Goal: Task Accomplishment & Management: Use online tool/utility

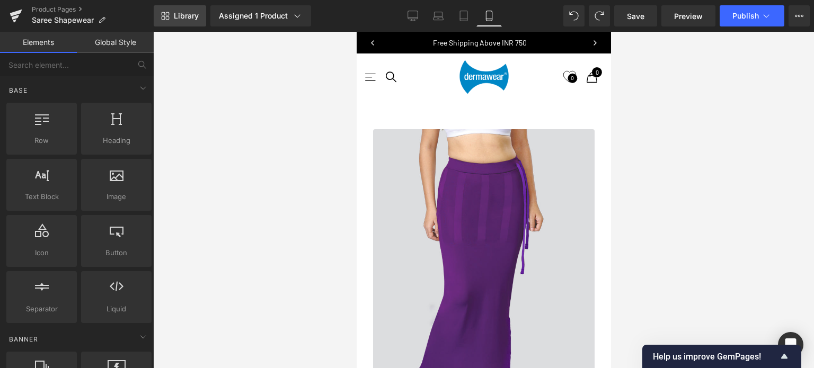
scroll to position [6666, 246]
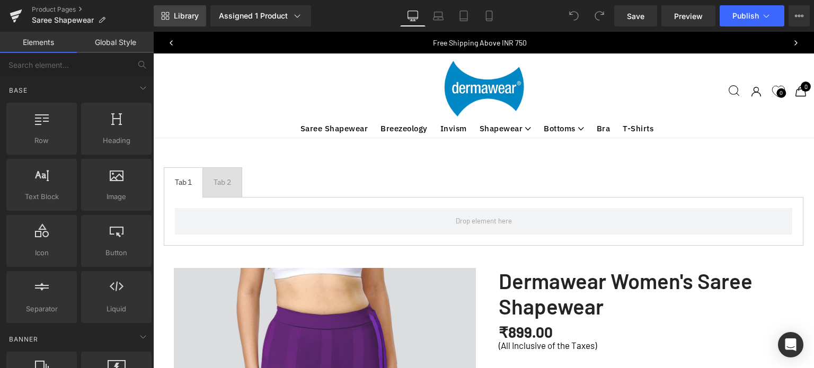
click at [190, 15] on span "Library" at bounding box center [186, 16] width 25 height 10
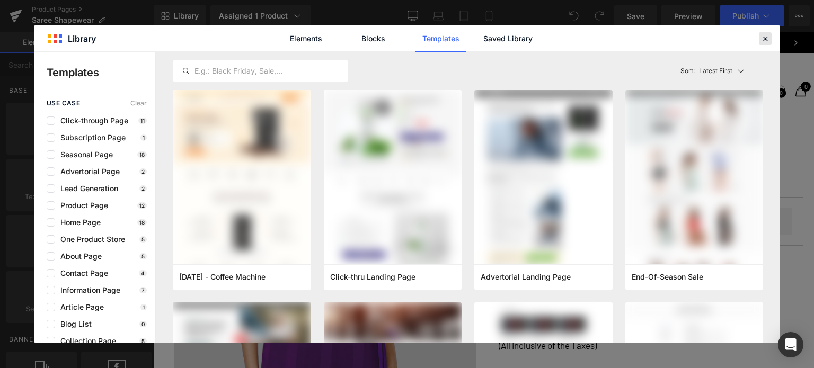
click at [766, 37] on icon at bounding box center [765, 39] width 10 height 10
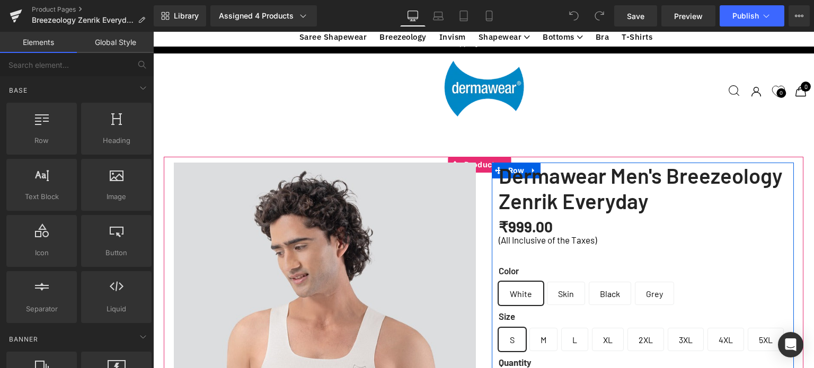
scroll to position [179, 0]
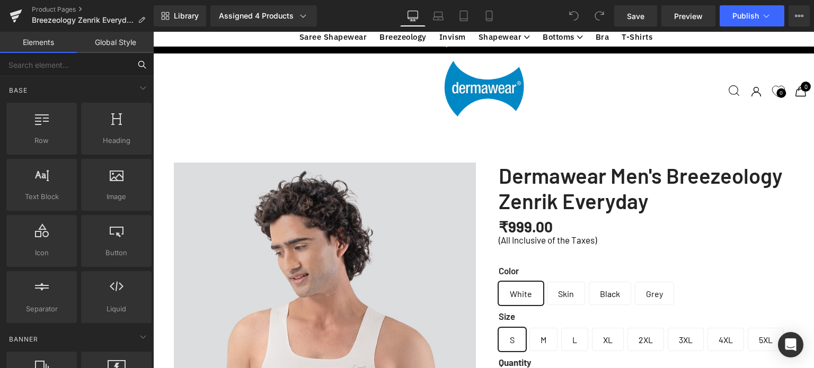
click at [101, 65] on input "text" at bounding box center [65, 64] width 130 height 23
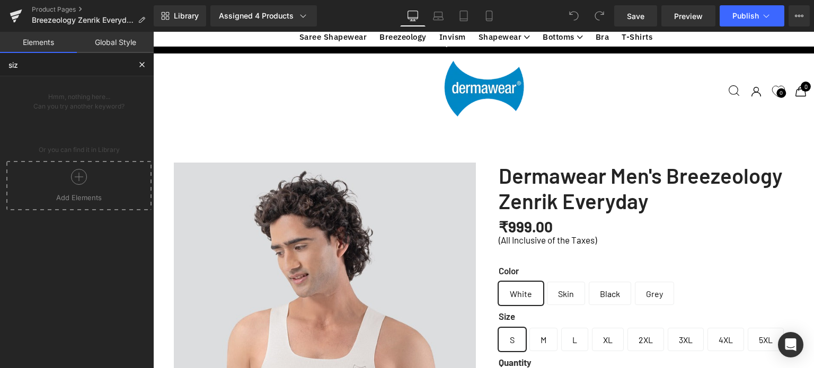
type input "size"
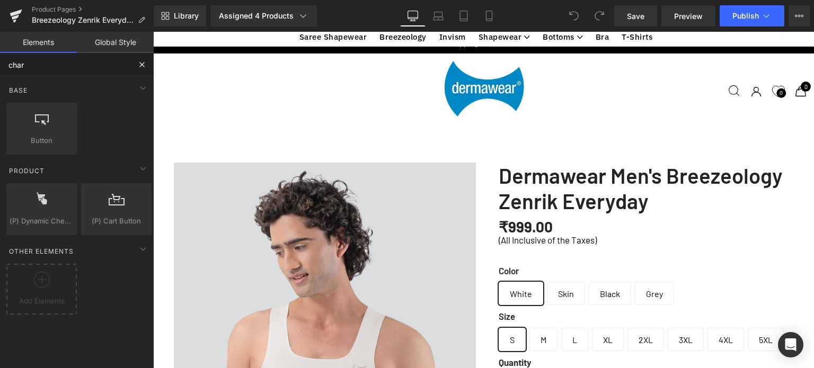
type input "chart"
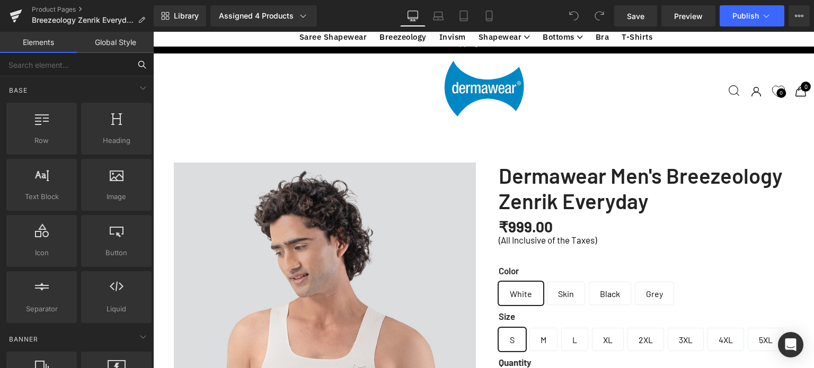
scroll to position [2776, 0]
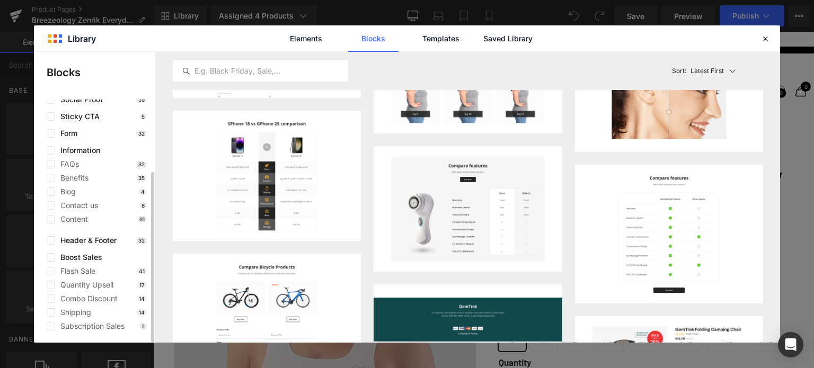
scroll to position [0, 0]
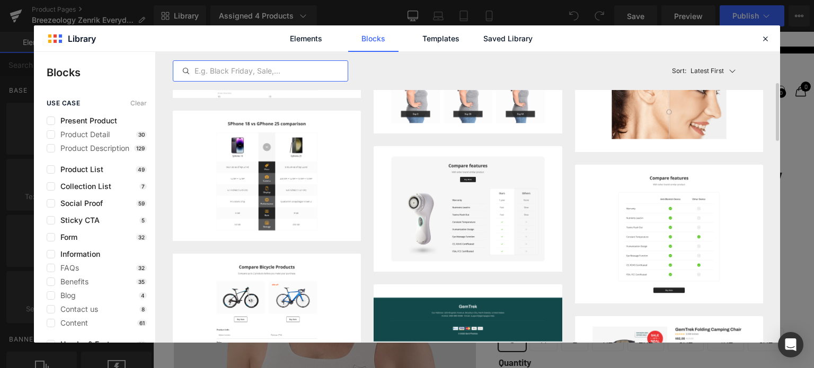
click at [225, 67] on input "text" at bounding box center [260, 71] width 174 height 13
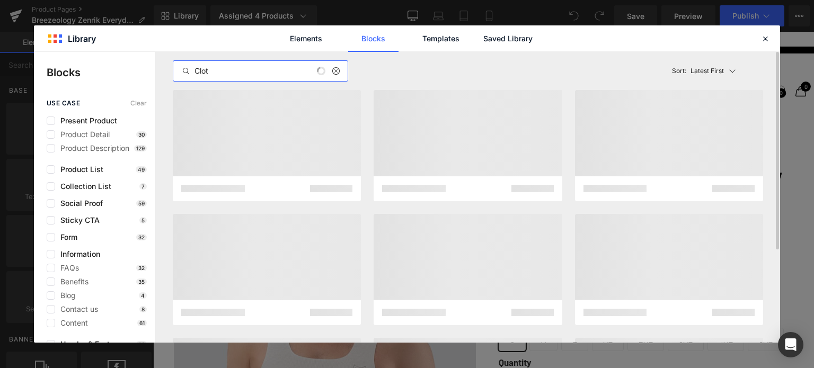
type input "Cloth"
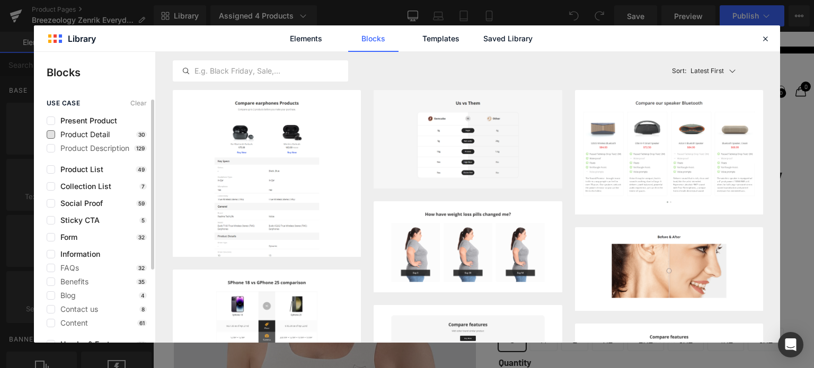
click at [82, 135] on span "Product Detail" at bounding box center [82, 134] width 55 height 8
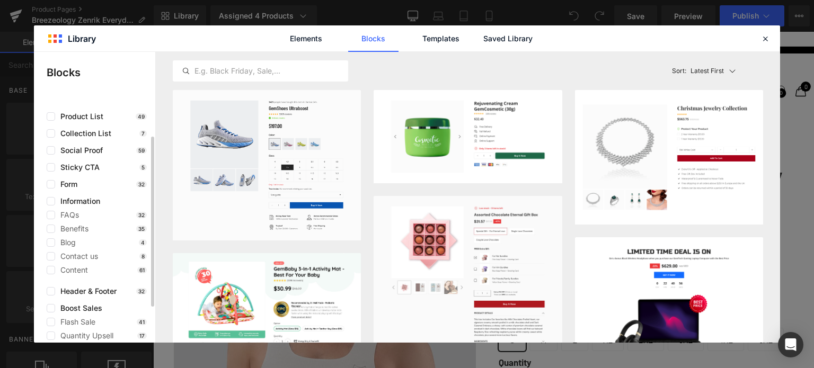
scroll to position [104, 0]
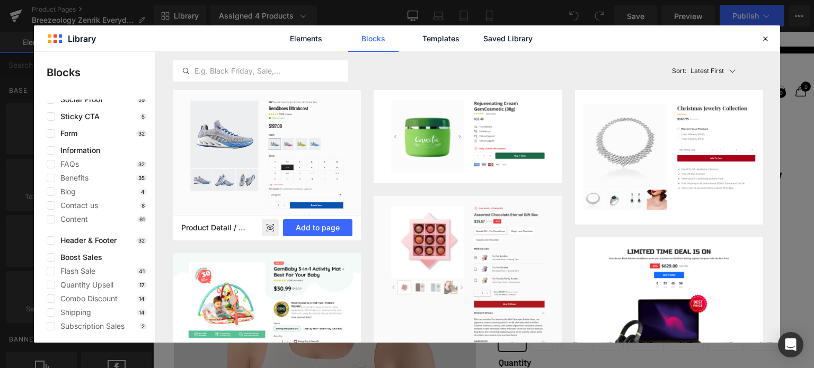
click at [270, 230] on rect at bounding box center [270, 227] width 17 height 17
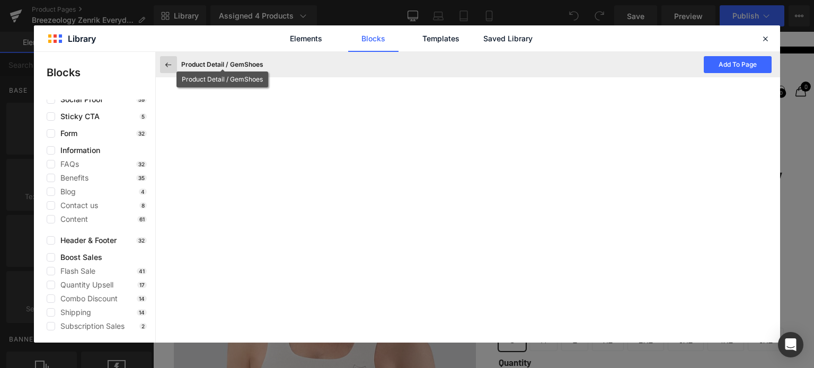
click at [166, 65] on icon at bounding box center [169, 65] width 10 height 10
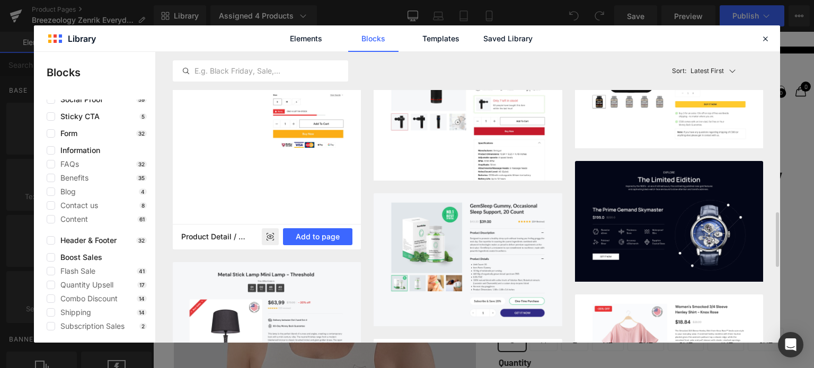
scroll to position [1006, 0]
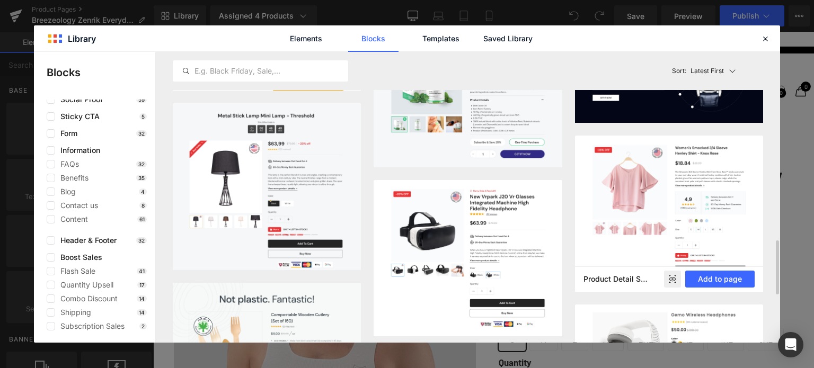
click at [673, 277] on icon at bounding box center [672, 279] width 7 height 4
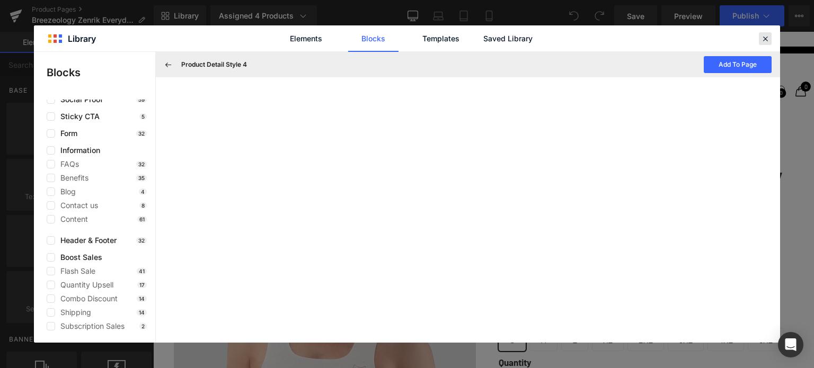
click at [765, 39] on icon at bounding box center [765, 39] width 10 height 10
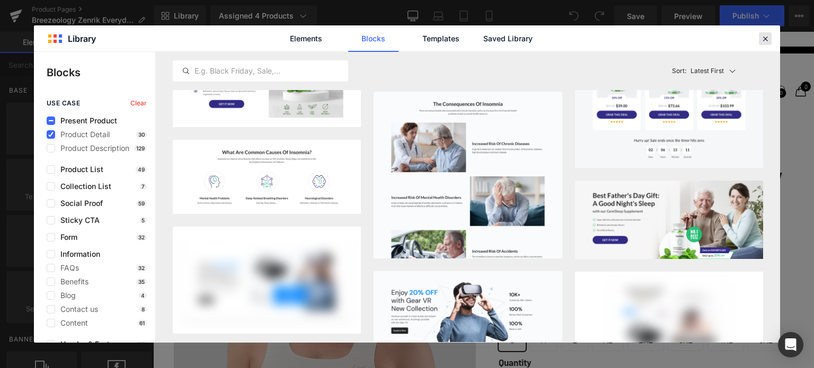
scroll to position [10331, 0]
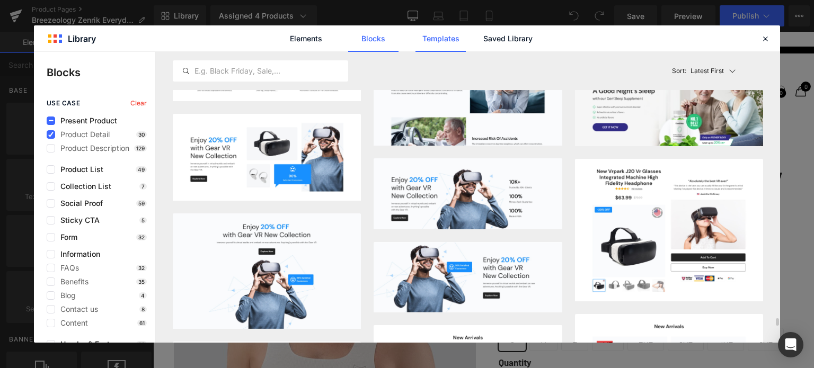
click at [434, 42] on link "Templates" at bounding box center [440, 38] width 50 height 26
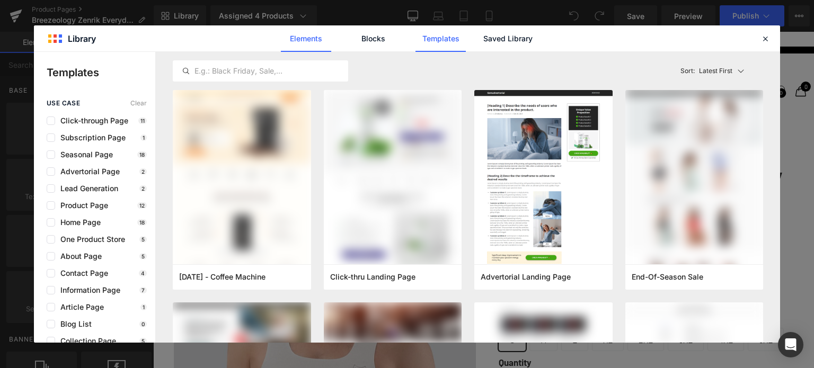
click at [292, 31] on link "Elements" at bounding box center [306, 38] width 50 height 26
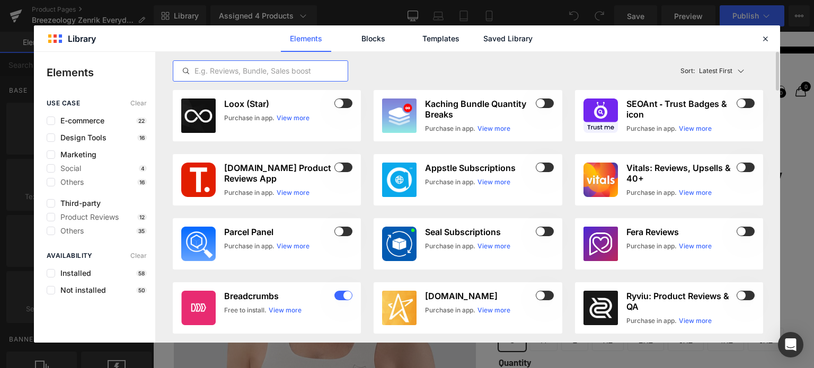
click at [256, 65] on input "text" at bounding box center [260, 71] width 174 height 13
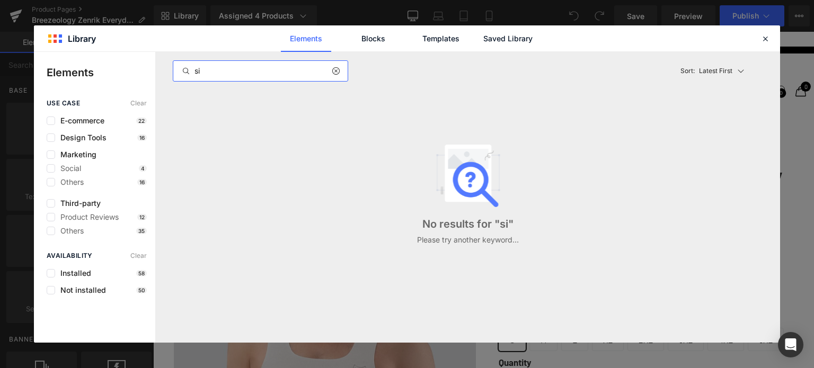
type input "s"
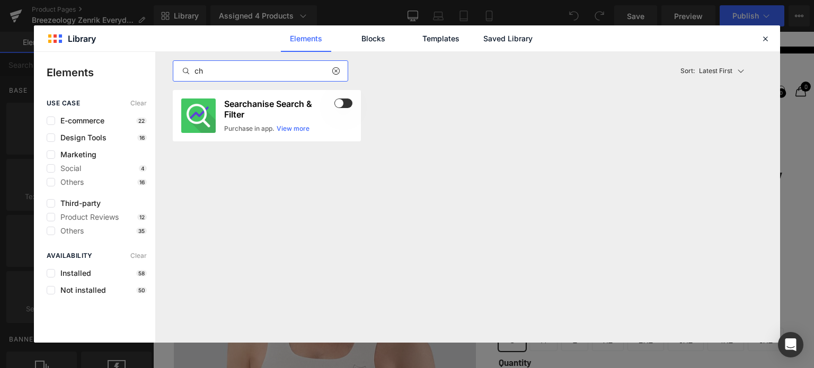
type input "c"
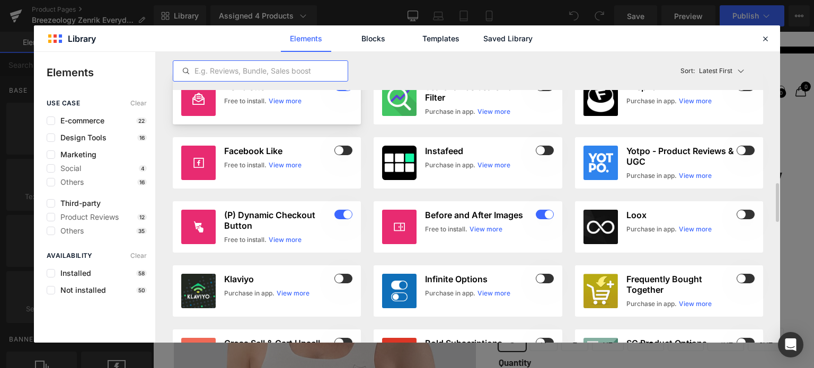
scroll to position [583, 0]
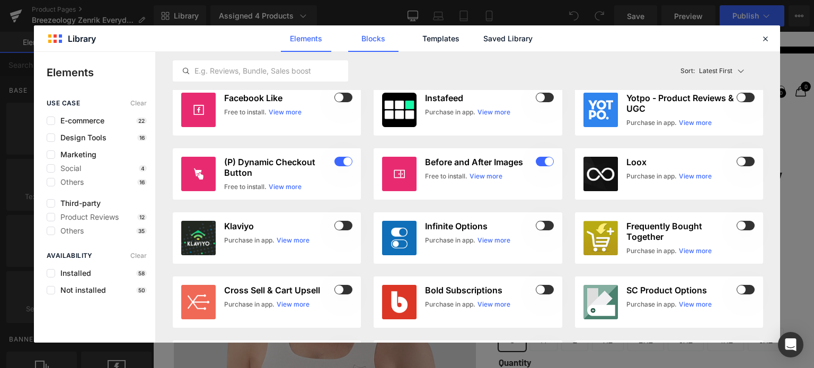
click at [368, 31] on link "Blocks" at bounding box center [373, 38] width 50 height 26
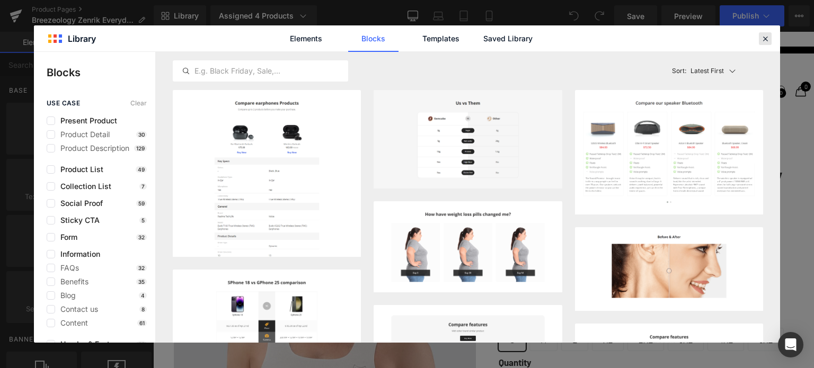
drag, startPoint x: 763, startPoint y: 39, endPoint x: 611, endPoint y: 17, distance: 153.5
click at [763, 39] on icon at bounding box center [765, 39] width 10 height 10
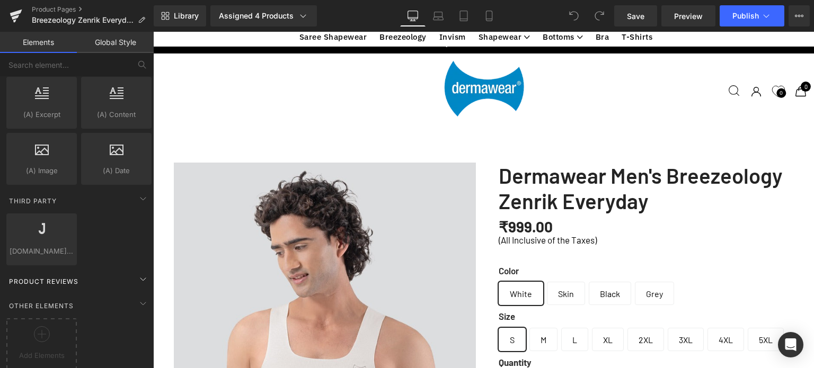
scroll to position [2091, 0]
click at [40, 276] on span "Product Reviews" at bounding box center [44, 281] width 72 height 10
click at [42, 328] on icon at bounding box center [42, 334] width 16 height 16
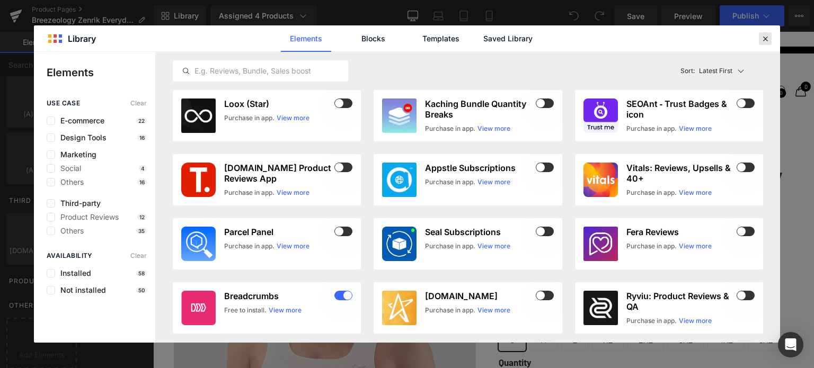
drag, startPoint x: 766, startPoint y: 40, endPoint x: 433, endPoint y: 56, distance: 333.0
click at [766, 40] on icon at bounding box center [765, 39] width 10 height 10
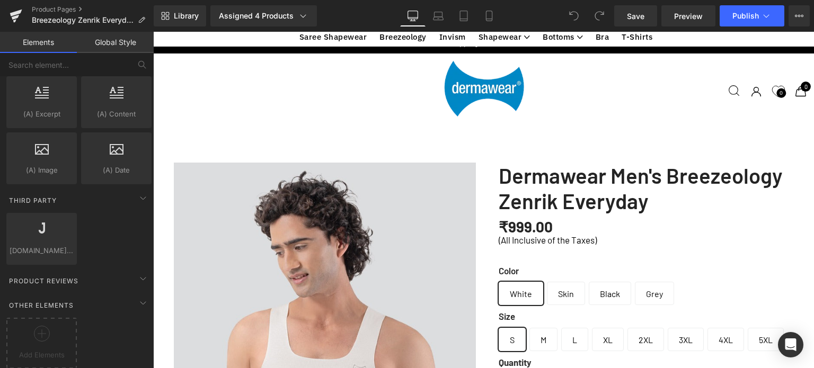
scroll to position [2829, 0]
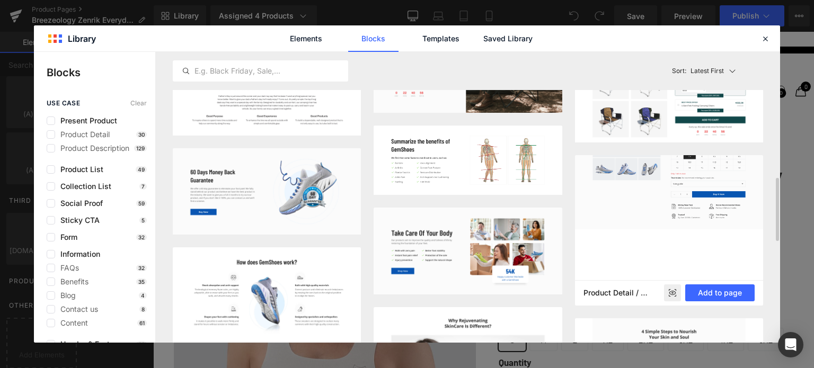
scroll to position [636, 0]
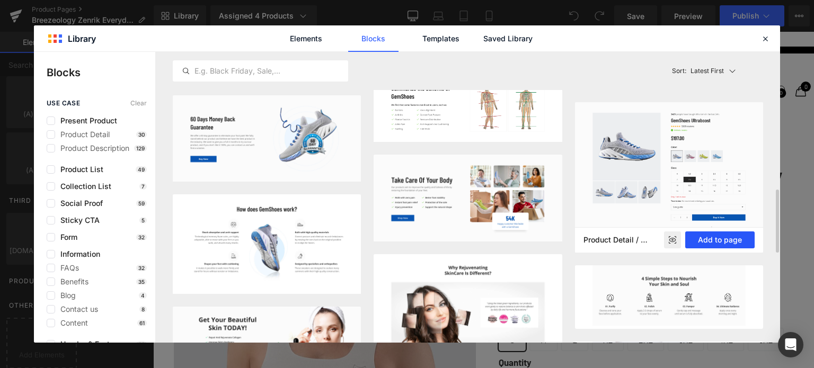
click at [708, 236] on button "Add to page" at bounding box center [719, 239] width 69 height 17
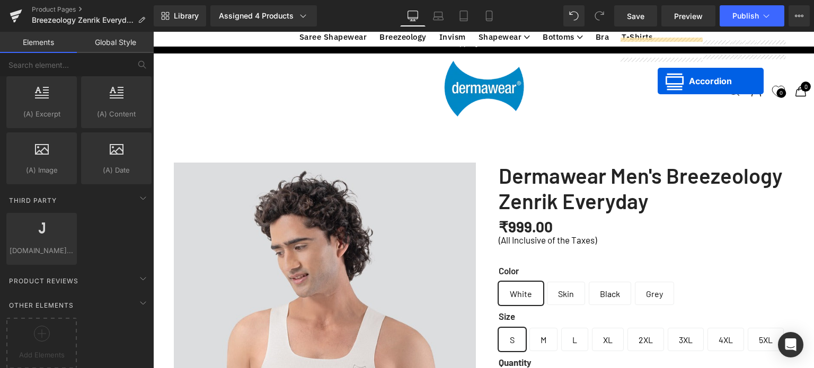
scroll to position [2777, 0]
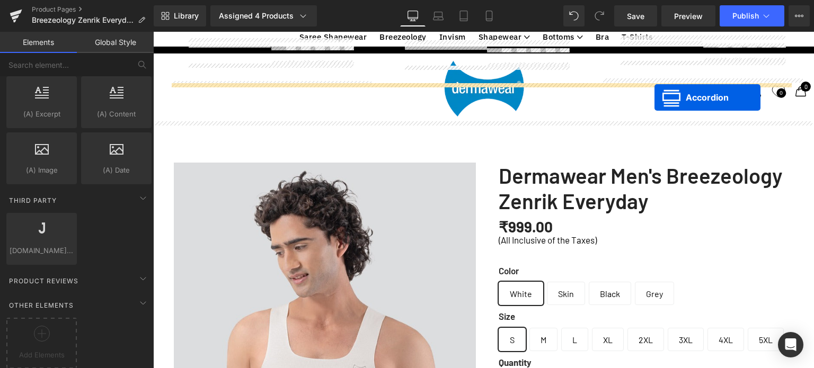
drag, startPoint x: 634, startPoint y: 219, endPoint x: 654, endPoint y: 97, distance: 123.1
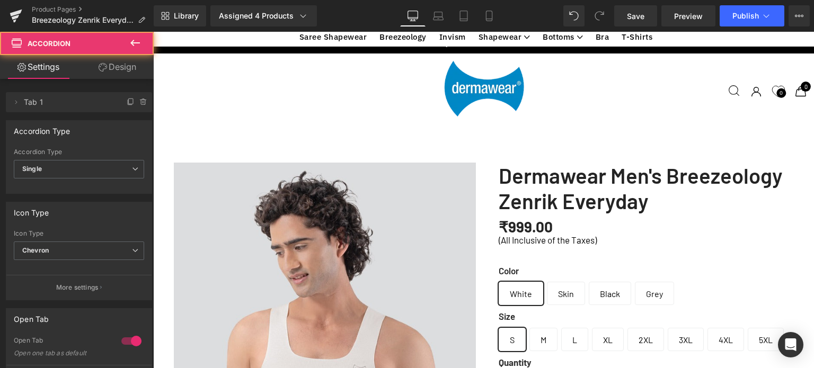
scroll to position [4102, 653]
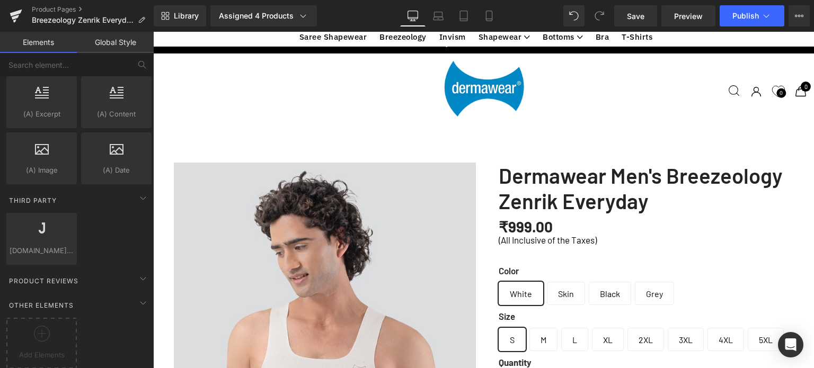
scroll to position [5, 5]
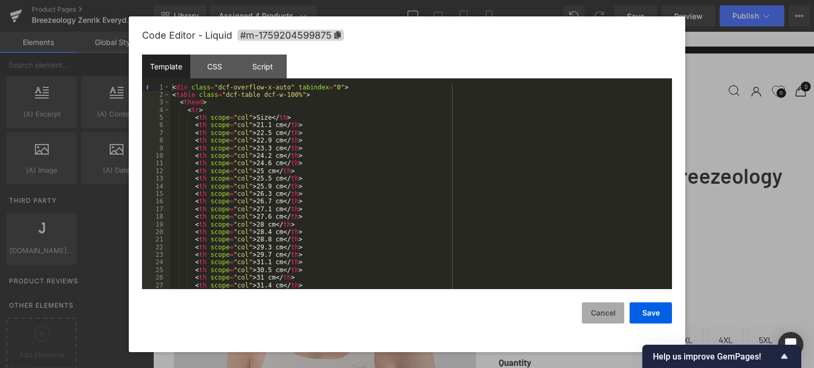
click at [587, 314] on button "Cancel" at bounding box center [603, 312] width 42 height 21
click at [211, 65] on div "CSS" at bounding box center [214, 67] width 48 height 24
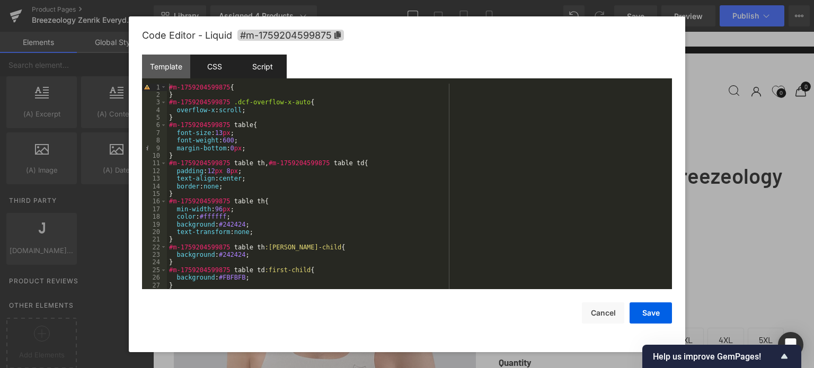
click at [253, 63] on div "Script" at bounding box center [262, 67] width 48 height 24
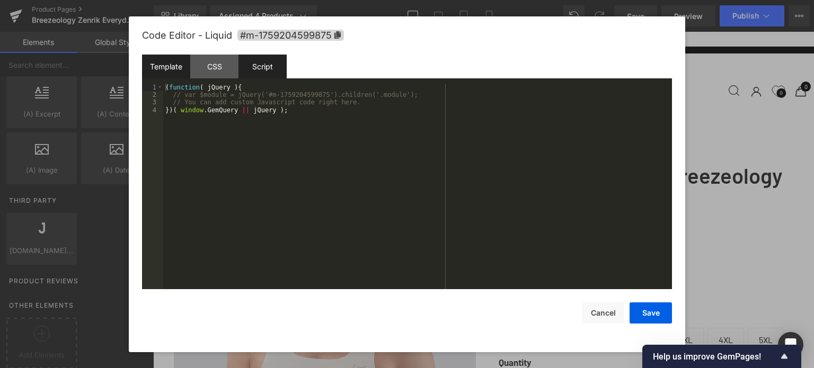
click at [165, 63] on div "Template" at bounding box center [166, 67] width 48 height 24
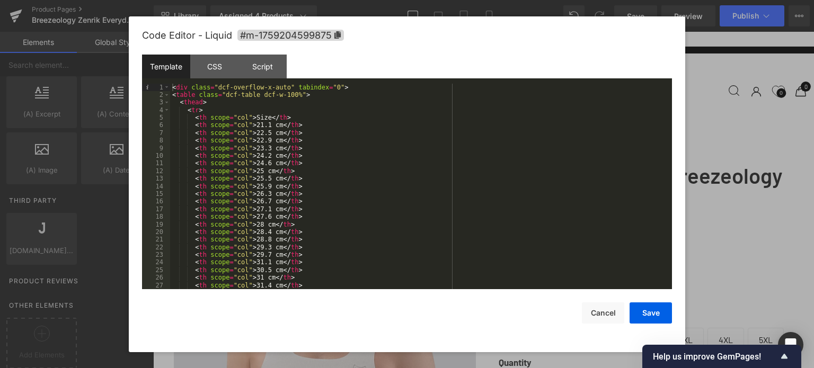
scroll to position [0, 0]
click at [216, 76] on div "CSS" at bounding box center [214, 67] width 48 height 24
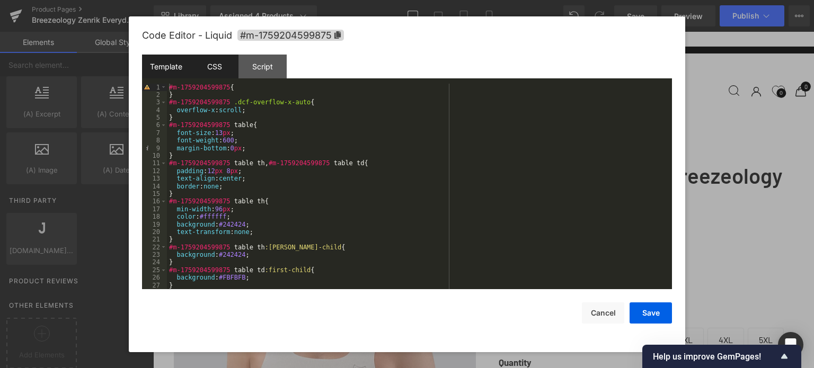
click at [167, 67] on div "Template" at bounding box center [166, 67] width 48 height 24
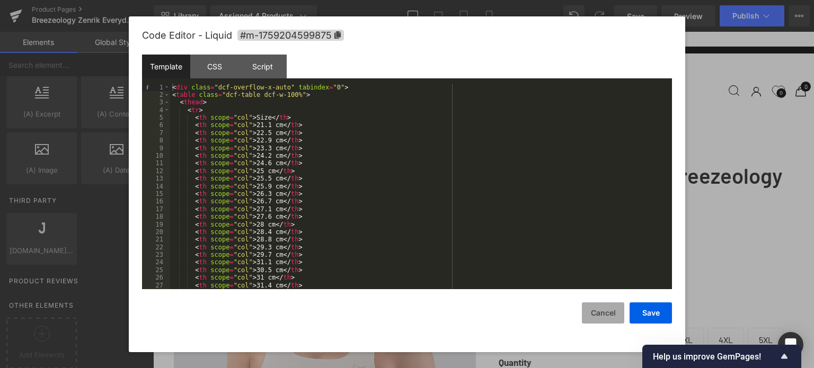
click at [600, 316] on button "Cancel" at bounding box center [603, 312] width 42 height 21
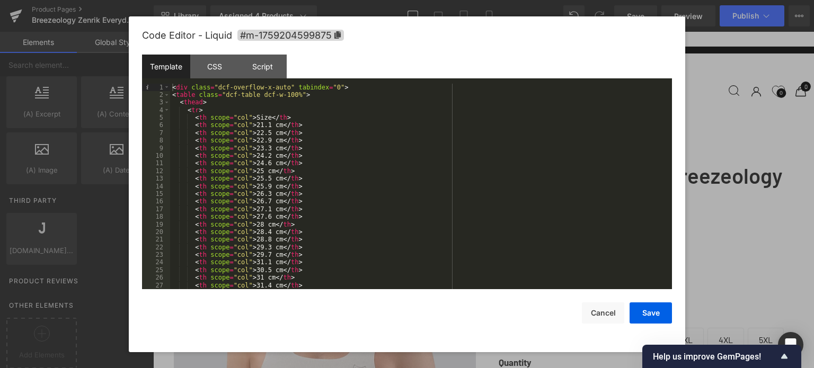
click at [251, 117] on div "< div class = "dcf-overflow-x-auto" tabindex = "0" > < table class = "dcf-table…" at bounding box center [418, 194] width 497 height 221
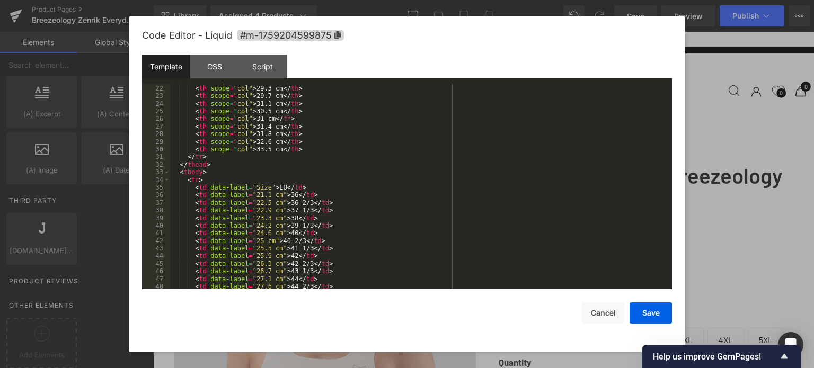
scroll to position [191, 0]
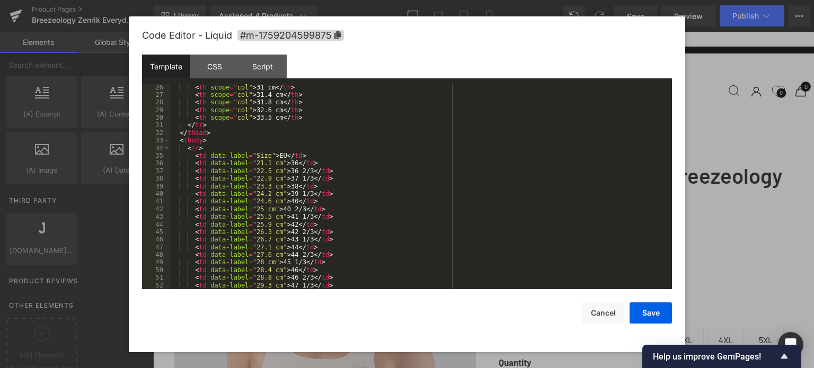
click at [272, 156] on div "< th scope = "col" > 30.5 cm </ th > < th scope = "col" > 31 cm </ th > < th sc…" at bounding box center [418, 186] width 497 height 221
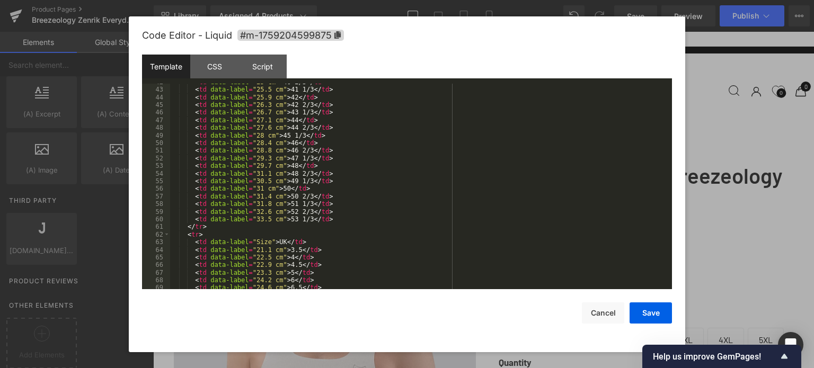
scroll to position [381, 0]
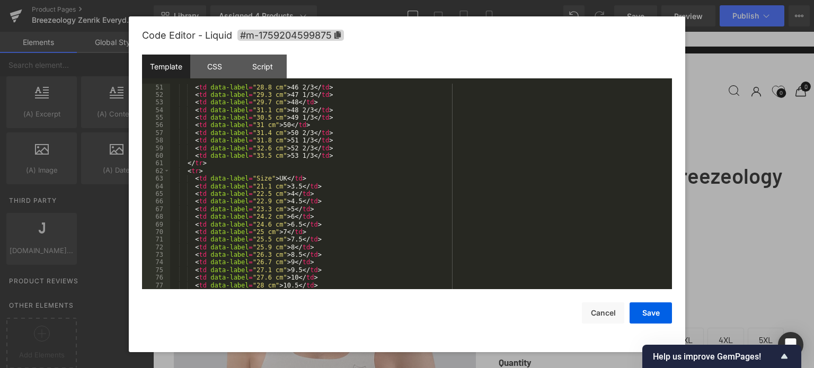
click at [273, 179] on div "< td data-label = "28.4 cm" > 46 </ td > < td data-label = "28.8 cm" > 46 2/3 <…" at bounding box center [418, 186] width 497 height 221
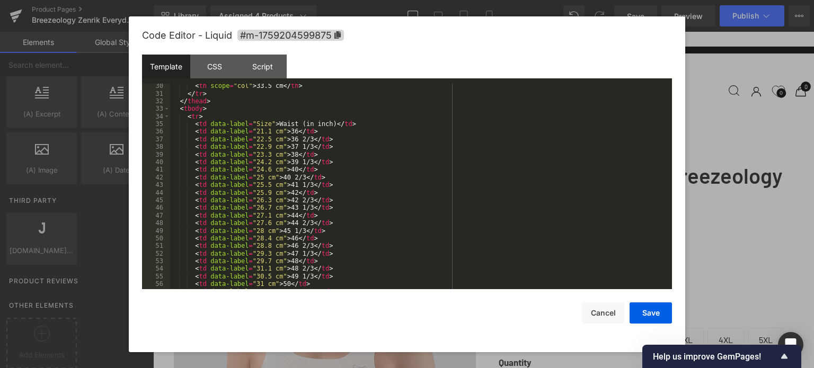
scroll to position [159, 0]
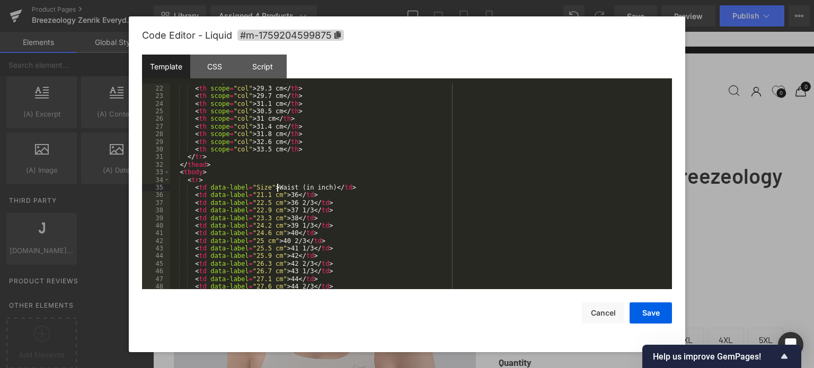
click at [278, 188] on div "< th scope = "col" > 28.8 cm </ th > < th scope = "col" > 29.3 cm </ th > < th …" at bounding box center [418, 187] width 497 height 221
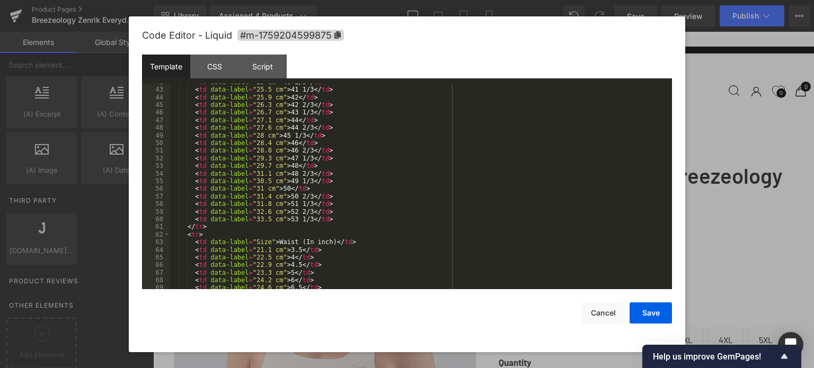
scroll to position [381, 0]
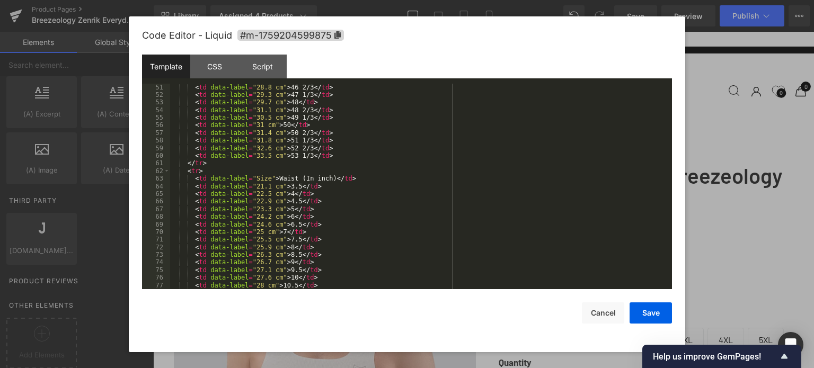
click at [296, 179] on div "< td data-label = "28.4 cm" > 46 </ td > < td data-label = "28.8 cm" > 46 2/3 <…" at bounding box center [418, 186] width 497 height 221
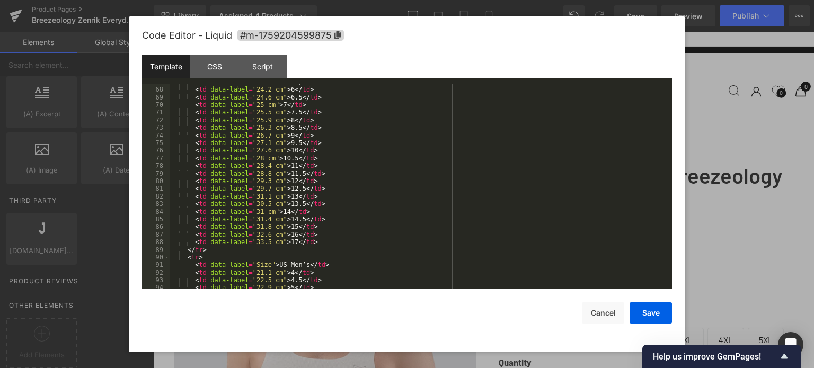
scroll to position [540, 0]
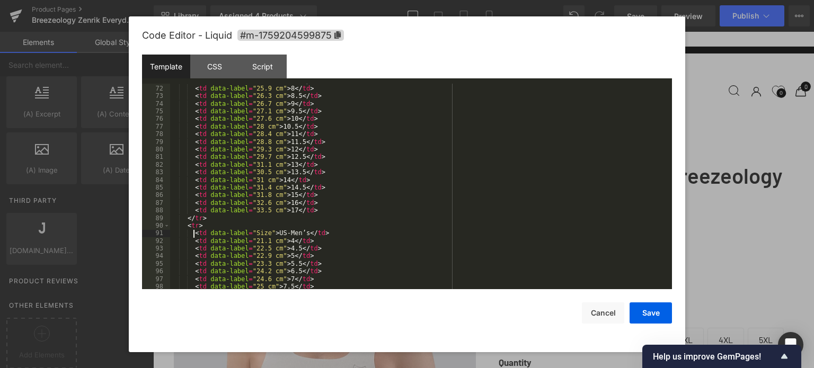
click at [193, 235] on div "< td data-label = "25.5 cm" > 7.5 </ td > < td data-label = "25.9 cm" > 8 </ td…" at bounding box center [418, 187] width 497 height 221
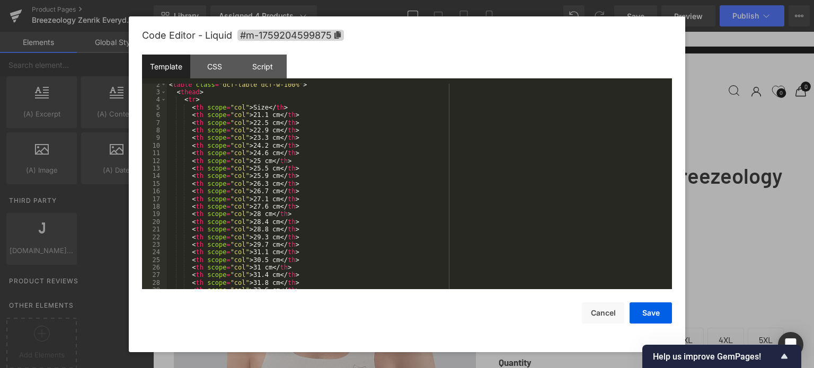
scroll to position [0, 0]
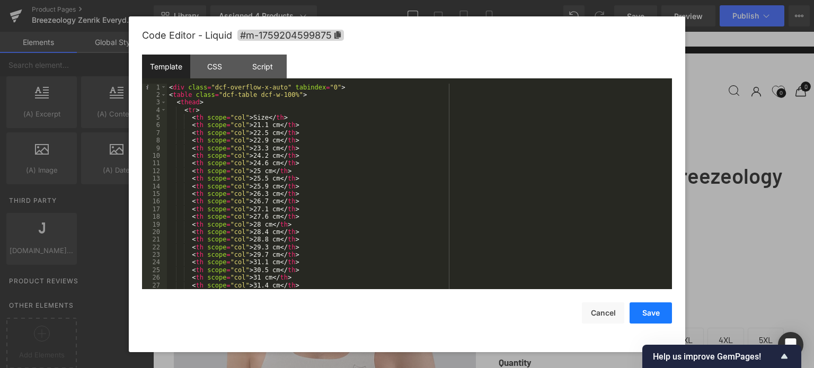
click at [651, 315] on button "Save" at bounding box center [650, 312] width 42 height 21
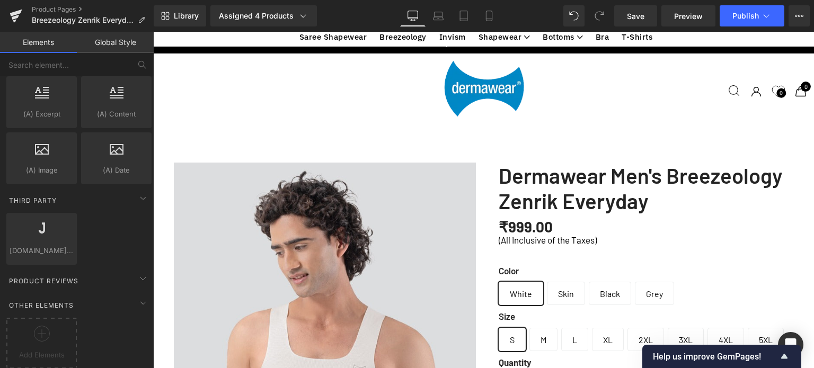
scroll to position [2777, 0]
click at [636, 8] on link "Save" at bounding box center [635, 15] width 43 height 21
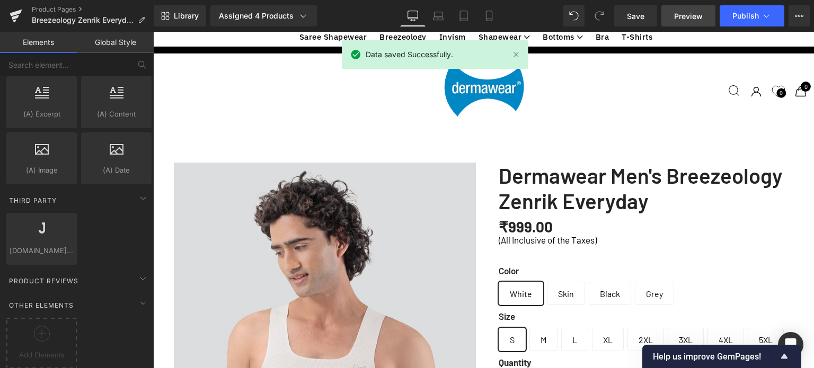
click at [703, 15] on link "Preview" at bounding box center [688, 15] width 54 height 21
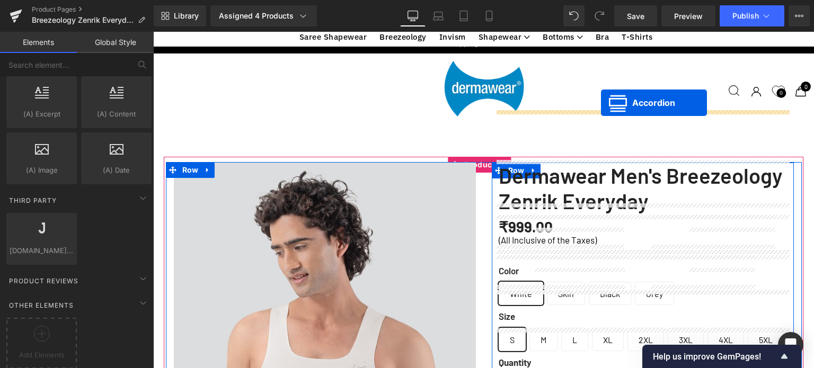
scroll to position [257, 0]
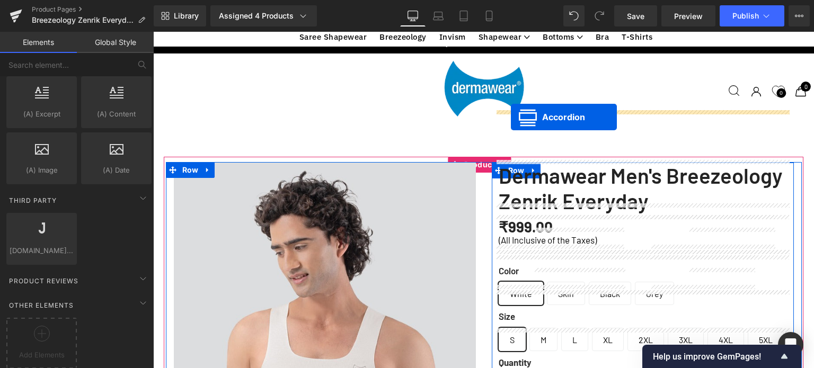
drag, startPoint x: 481, startPoint y: 139, endPoint x: 511, endPoint y: 117, distance: 37.1
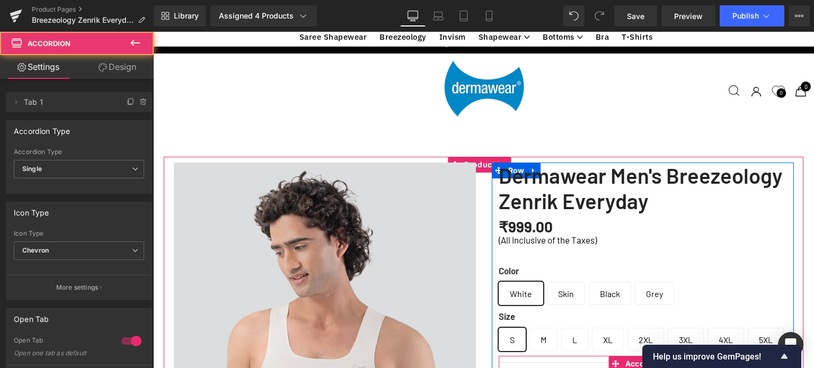
scroll to position [3452, 653]
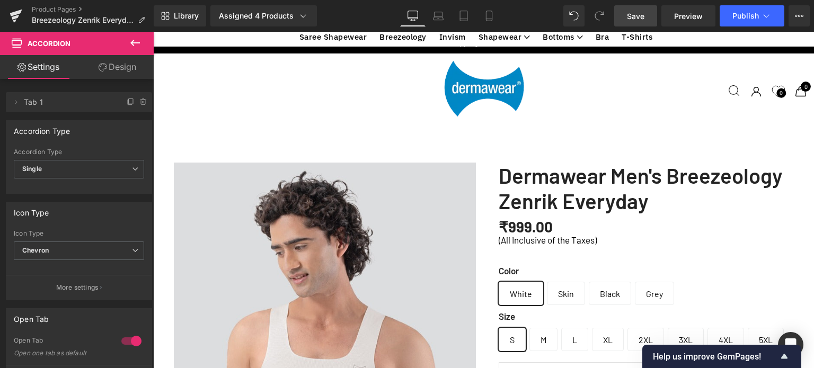
drag, startPoint x: 632, startPoint y: 16, endPoint x: 418, endPoint y: 5, distance: 214.3
click at [632, 16] on span "Save" at bounding box center [635, 16] width 17 height 11
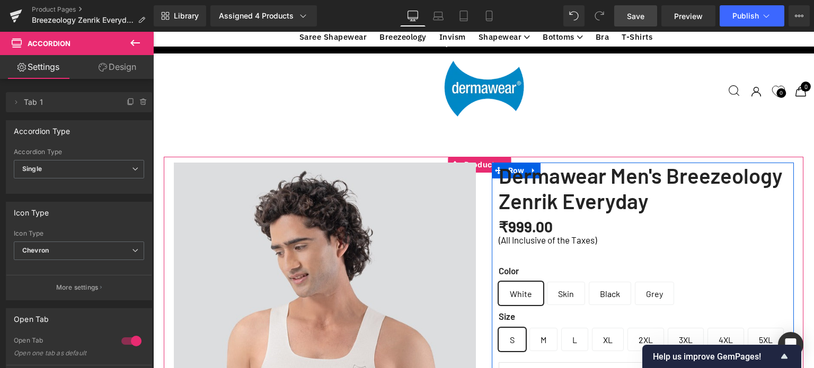
scroll to position [204, 0]
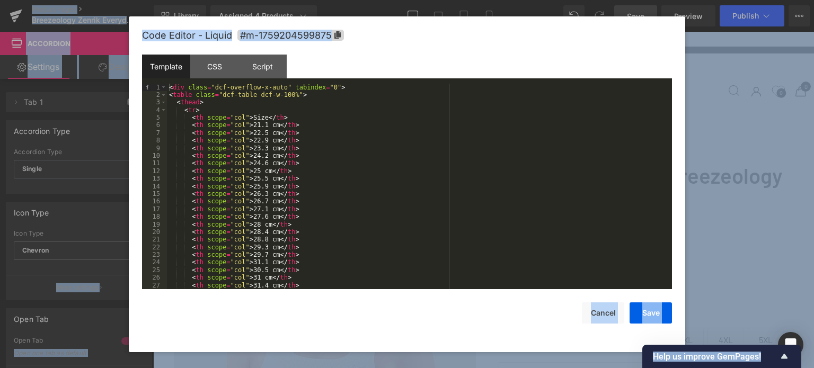
copy body "Product Pages Breezeology Zenrik Everyday Library Assigned 4 Products Product P…"
click at [373, 215] on div "< div class = "dcf-overflow-x-auto" tabindex = "0" > < table class = "dcf-table…" at bounding box center [417, 194] width 501 height 221
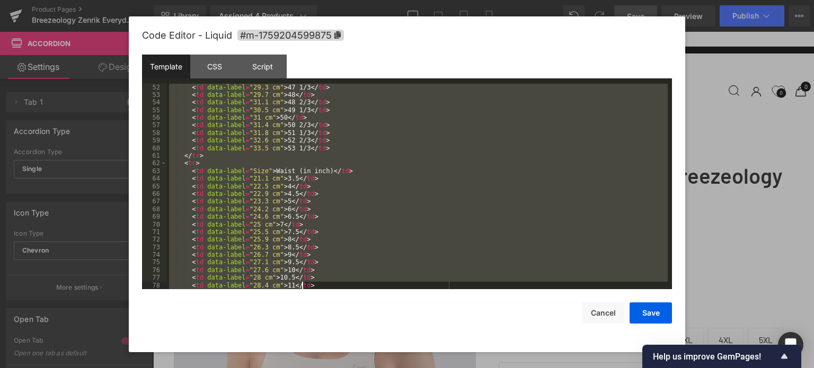
scroll to position [519, 0]
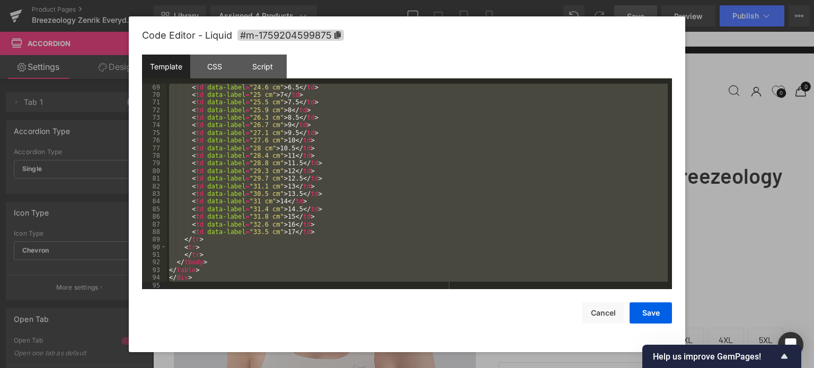
drag, startPoint x: 168, startPoint y: 88, endPoint x: 304, endPoint y: 310, distance: 260.1
click at [304, 310] on div "Code Editor - Liquid #m-1759204599875 Template CSS Script Data 69 70 71 72 73 7…" at bounding box center [407, 184] width 530 height 336
click at [313, 188] on div "< td data-label = "24.6 cm" > 6.5 </ td > < td data-label = "25 cm" > 7 </ td >…" at bounding box center [417, 187] width 501 height 206
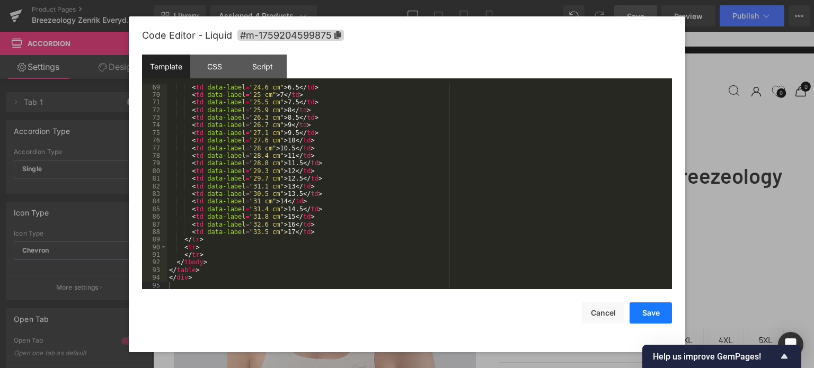
click at [649, 313] on button "Save" at bounding box center [650, 312] width 42 height 21
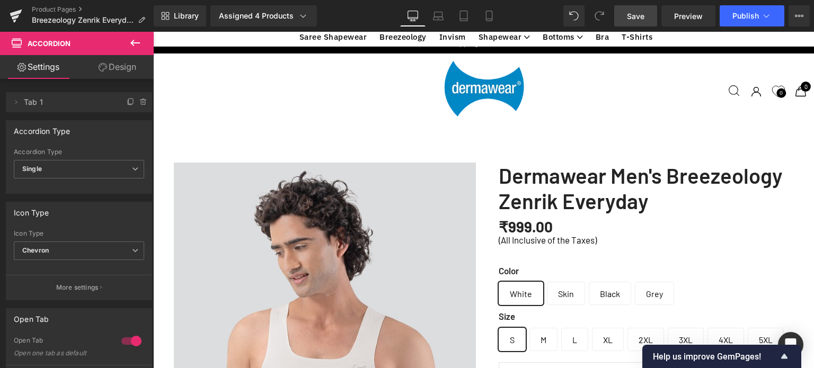
click at [639, 15] on span "Save" at bounding box center [635, 16] width 17 height 11
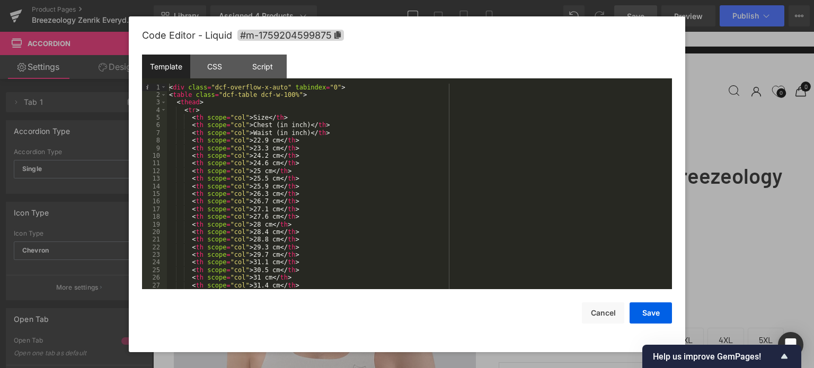
click at [341, 179] on div "< div class = "dcf-overflow-x-auto" tabindex = "0" > < table class = "dcf-table…" at bounding box center [417, 194] width 501 height 221
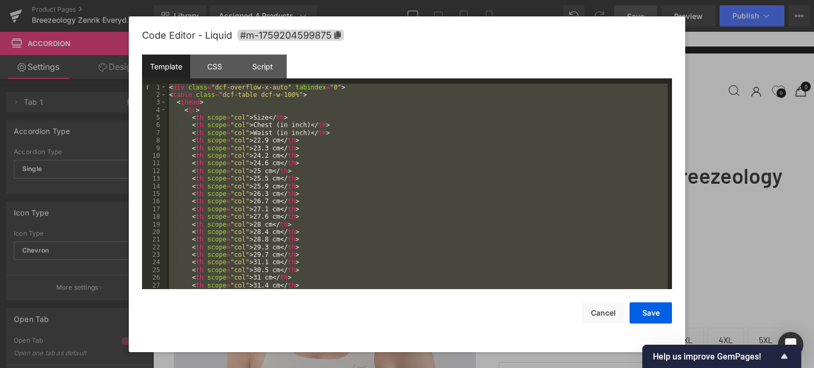
click at [341, 179] on div "< div class = "dcf-overflow-x-auto" tabindex = "0" > < table class = "dcf-table…" at bounding box center [417, 187] width 501 height 206
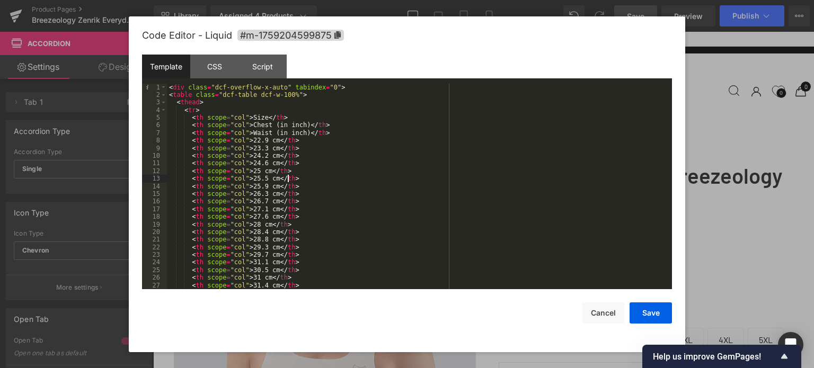
click at [340, 157] on div "< div class = "dcf-overflow-x-auto" tabindex = "0" > < table class = "dcf-table…" at bounding box center [417, 194] width 501 height 221
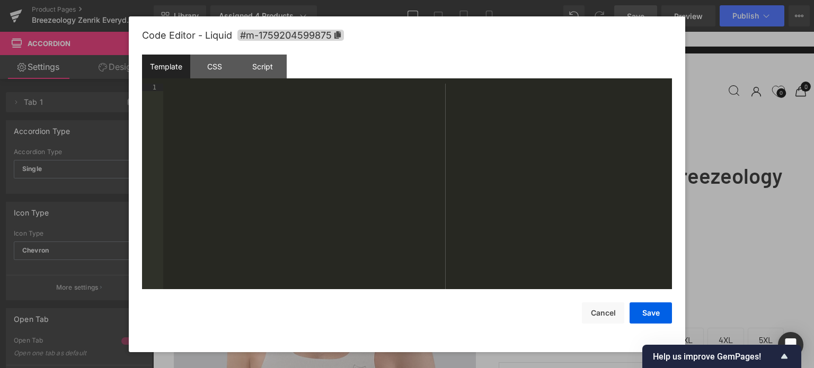
scroll to position [343, 0]
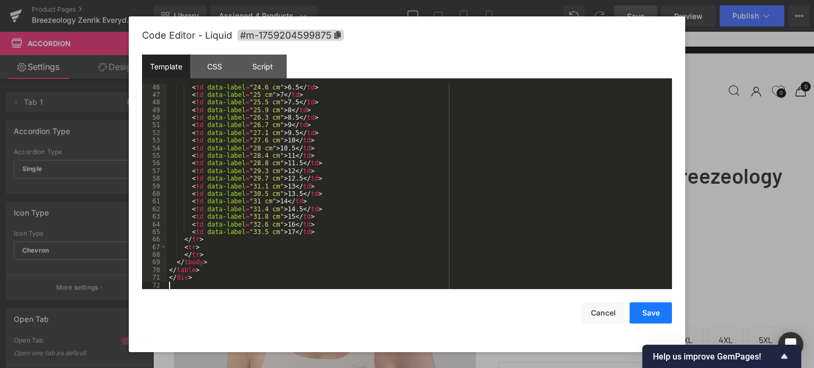
drag, startPoint x: 654, startPoint y: 312, endPoint x: 646, endPoint y: 303, distance: 12.4
click at [654, 313] on button "Save" at bounding box center [650, 312] width 42 height 21
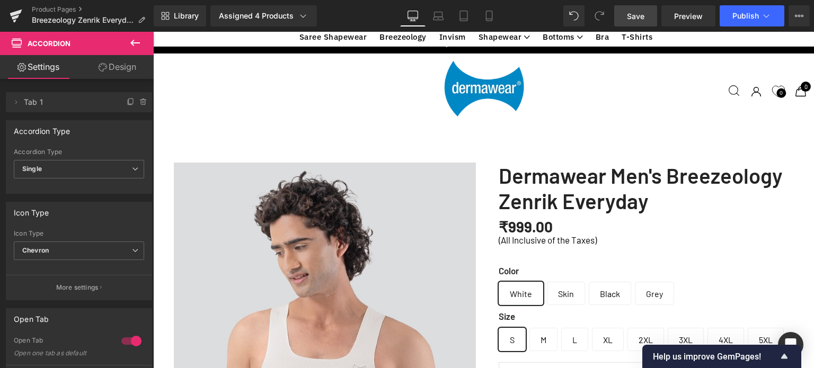
click at [634, 16] on span "Save" at bounding box center [635, 16] width 17 height 11
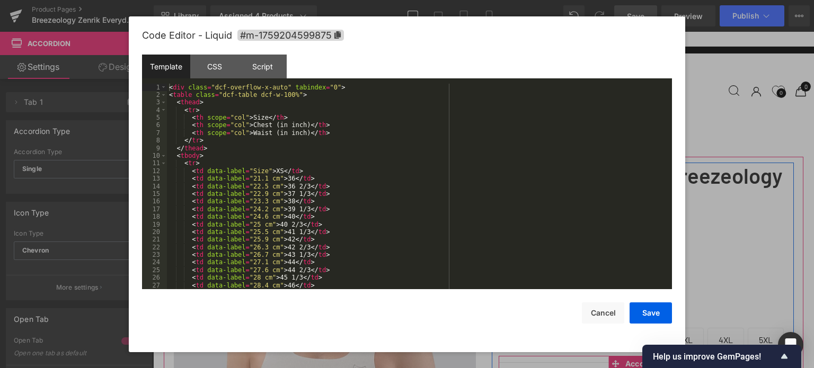
click at [378, 176] on div "< div class = "dcf-overflow-x-auto" tabindex = "0" > < table class = "dcf-table…" at bounding box center [417, 194] width 501 height 221
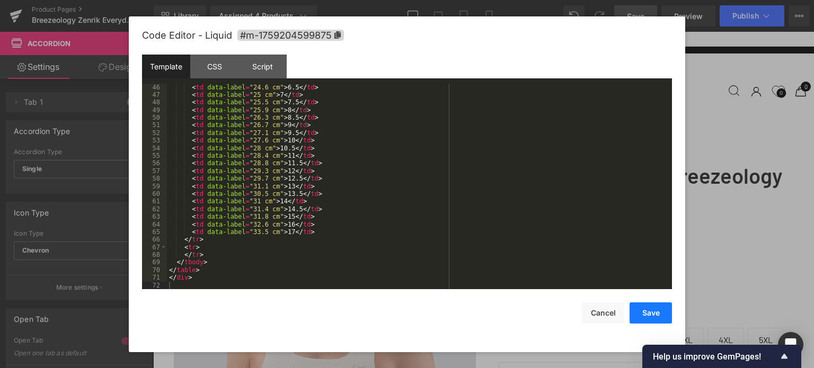
drag, startPoint x: 648, startPoint y: 313, endPoint x: 455, endPoint y: 240, distance: 206.3
click at [648, 313] on button "Save" at bounding box center [650, 312] width 42 height 21
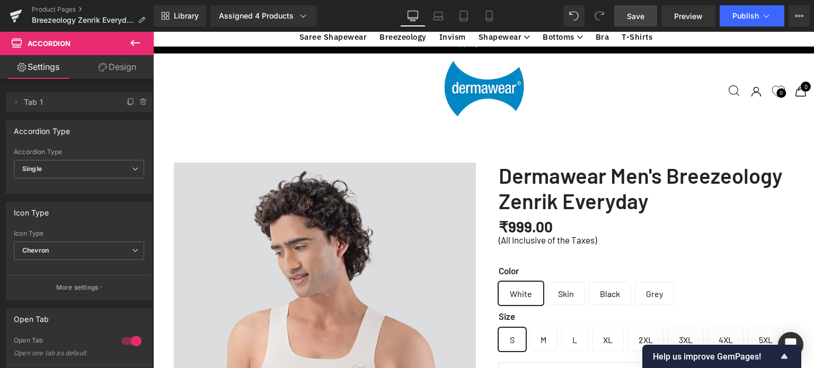
click at [637, 12] on span "Save" at bounding box center [635, 16] width 17 height 11
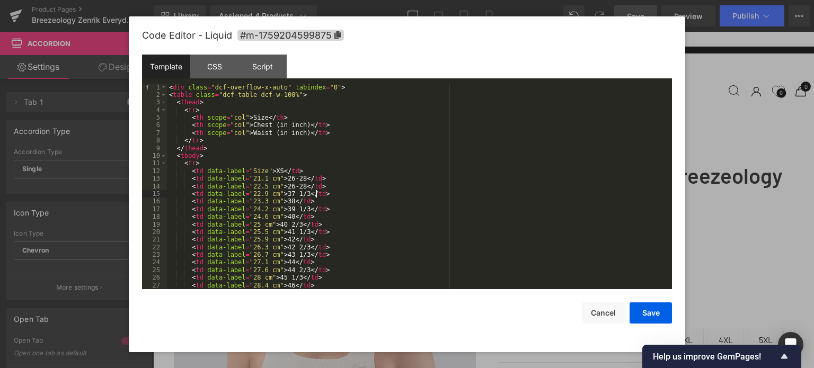
click at [331, 192] on div "< div class = "dcf-overflow-x-auto" tabindex = "0" > < table class = "dcf-table…" at bounding box center [417, 194] width 501 height 221
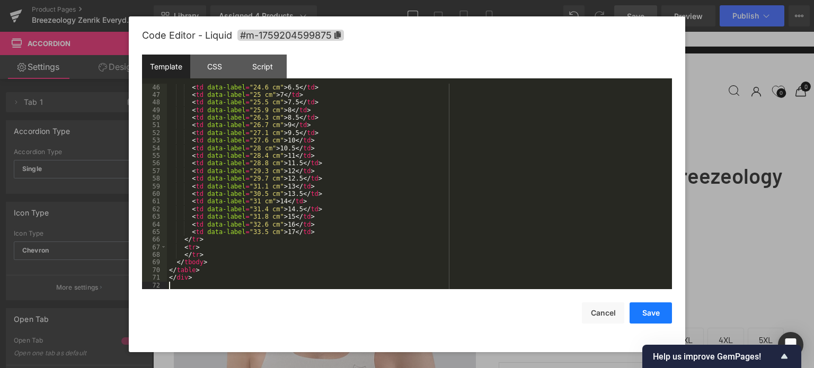
click at [652, 305] on button "Save" at bounding box center [650, 312] width 42 height 21
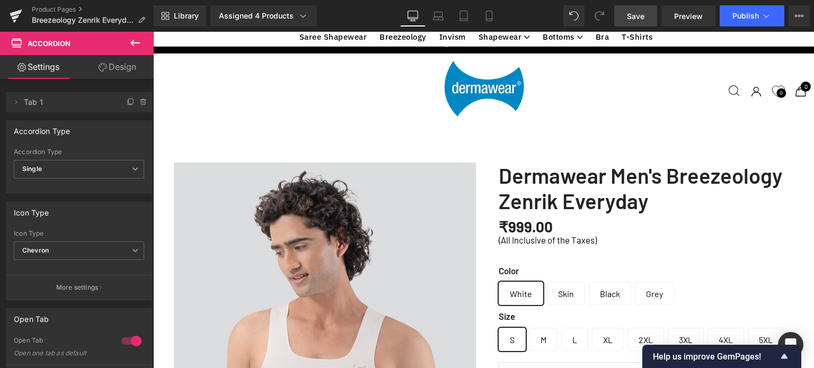
click at [636, 15] on span "Save" at bounding box center [635, 16] width 17 height 11
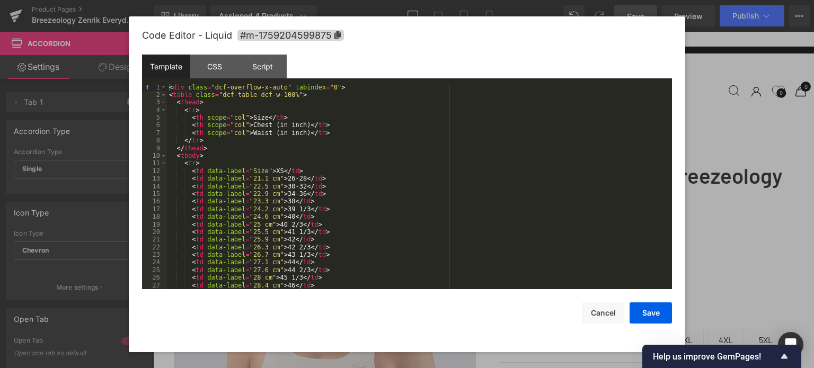
click at [388, 200] on div "< div class = "dcf-overflow-x-auto" tabindex = "0" > < table class = "dcf-table…" at bounding box center [417, 194] width 501 height 221
click at [352, 155] on div "< div class = "dcf-overflow-x-auto" tabindex = "0" > < table class = "dcf-table…" at bounding box center [417, 194] width 501 height 221
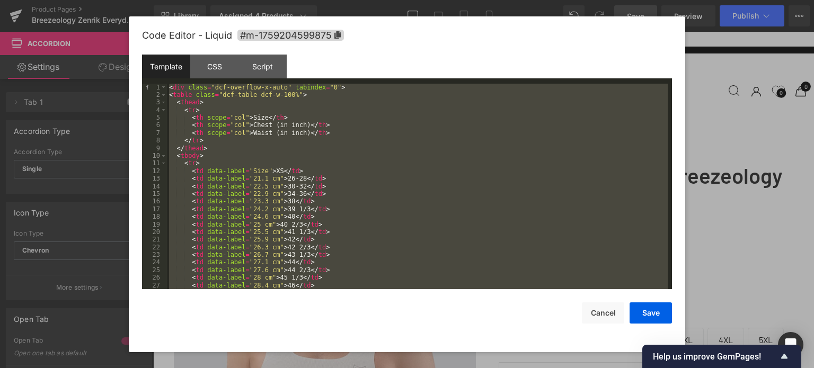
scroll to position [160, 0]
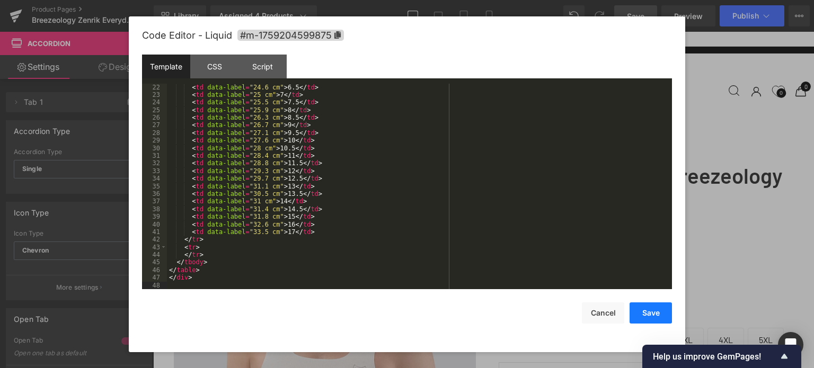
click at [653, 318] on button "Save" at bounding box center [650, 312] width 42 height 21
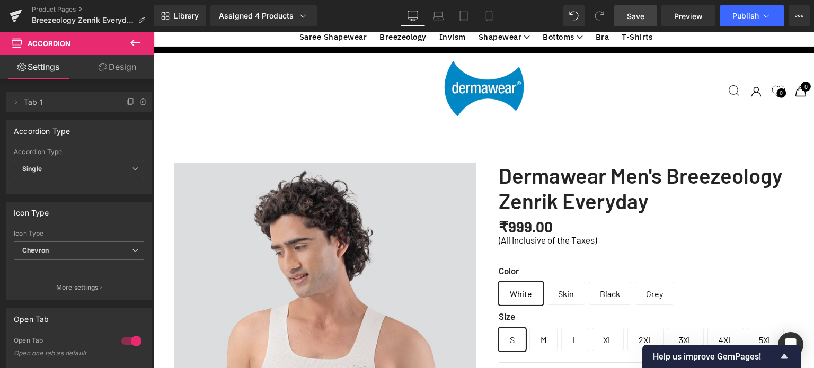
click at [639, 20] on span "Save" at bounding box center [635, 16] width 17 height 11
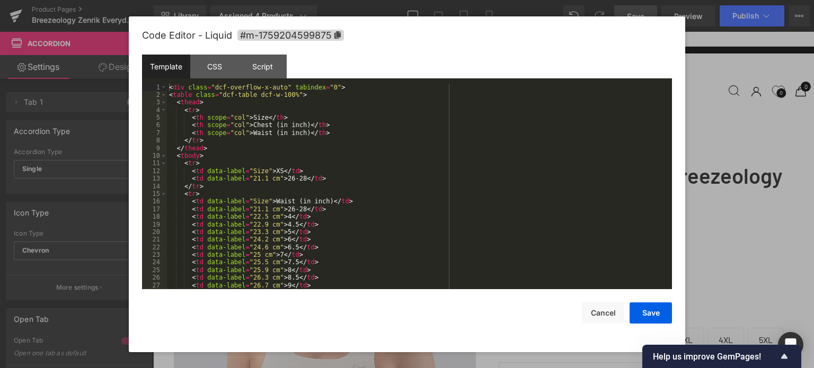
click at [342, 179] on div "< div class = "dcf-overflow-x-auto" tabindex = "0" > < table class = "dcf-table…" at bounding box center [417, 194] width 501 height 221
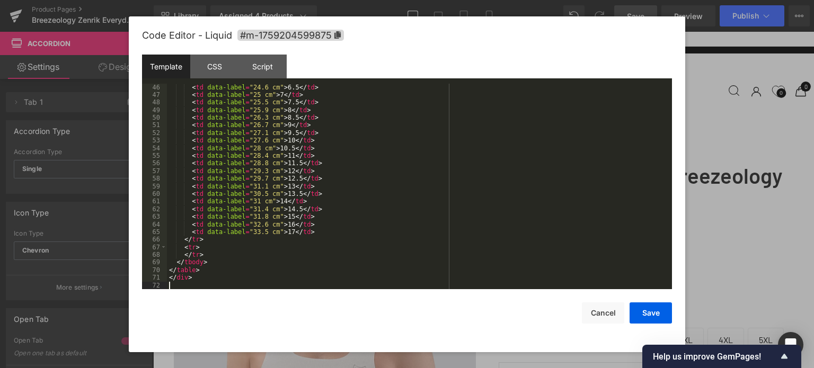
scroll to position [343, 0]
click at [655, 315] on button "Save" at bounding box center [650, 312] width 42 height 21
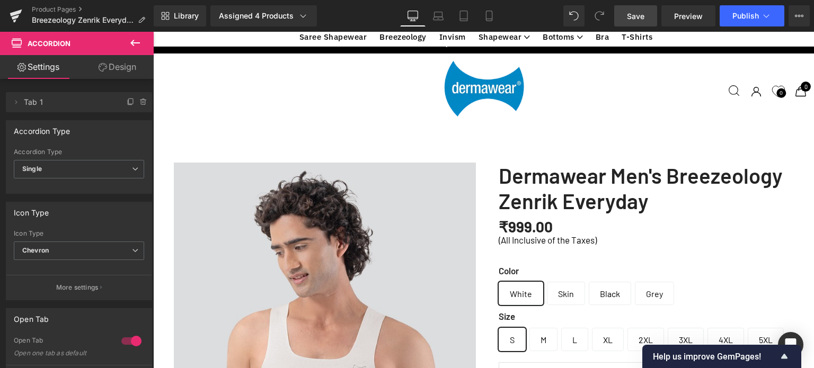
click at [631, 14] on span "Save" at bounding box center [635, 16] width 17 height 11
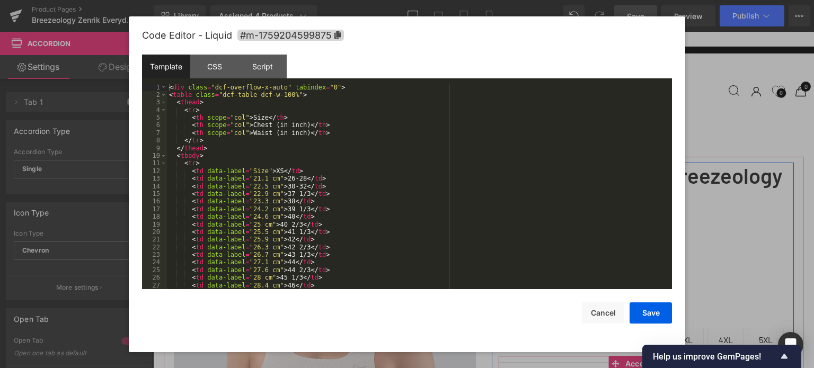
click at [389, 191] on div "< div class = "dcf-overflow-x-auto" tabindex = "0" > < table class = "dcf-table…" at bounding box center [417, 194] width 501 height 221
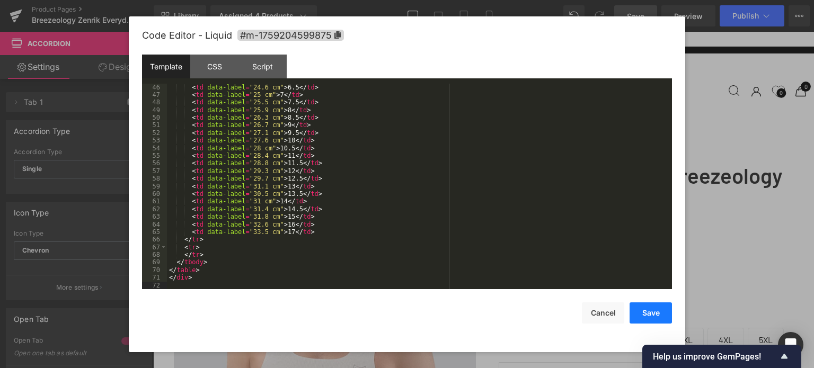
click at [644, 313] on button "Save" at bounding box center [650, 312] width 42 height 21
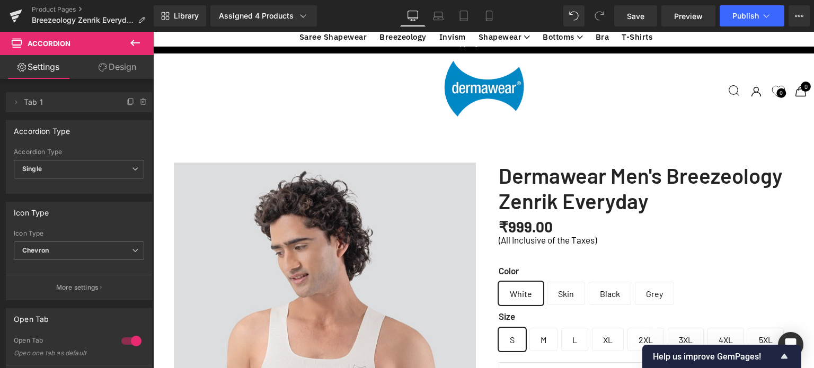
drag, startPoint x: 634, startPoint y: 20, endPoint x: 572, endPoint y: 3, distance: 64.3
click at [634, 20] on span "Save" at bounding box center [635, 16] width 17 height 11
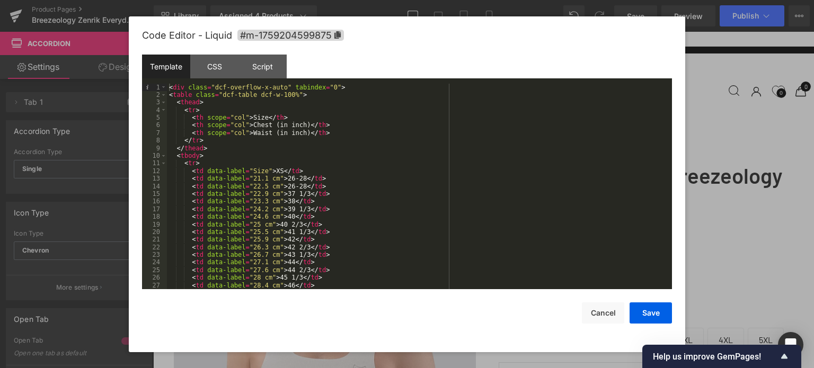
click at [368, 186] on div "< div class = "dcf-overflow-x-auto" tabindex = "0" > < table class = "dcf-table…" at bounding box center [417, 194] width 501 height 221
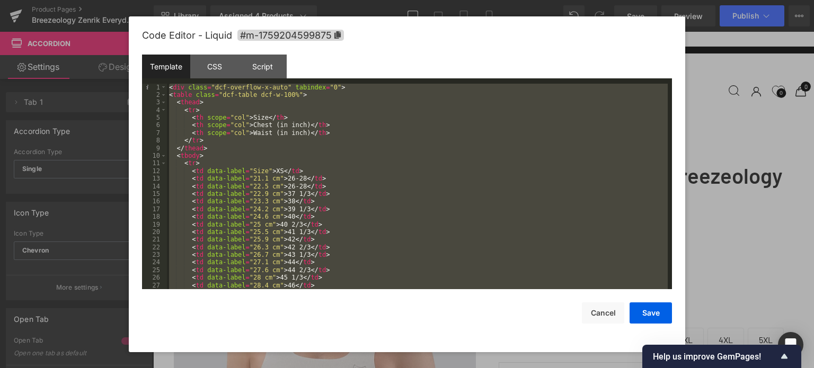
scroll to position [206, 0]
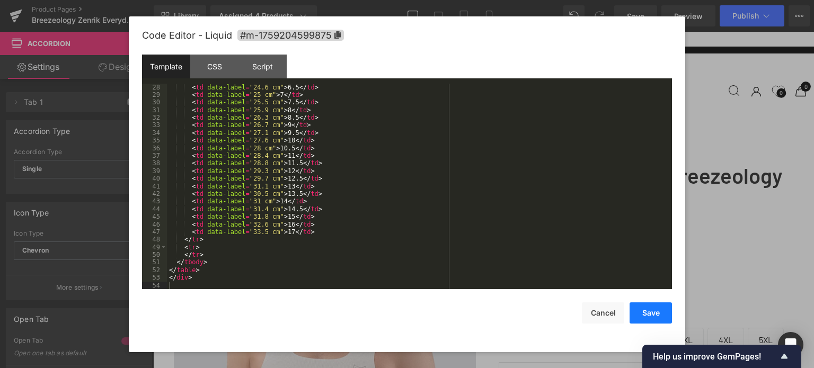
click at [660, 317] on button "Save" at bounding box center [650, 312] width 42 height 21
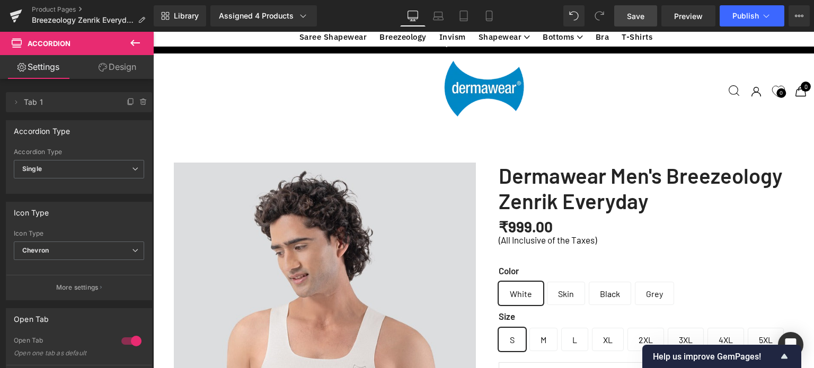
click at [631, 16] on span "Save" at bounding box center [635, 16] width 17 height 11
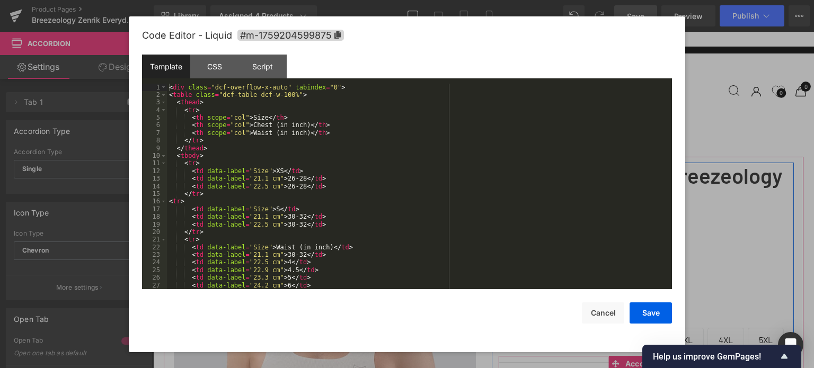
click at [319, 172] on div "< div class = "dcf-overflow-x-auto" tabindex = "0" > < table class = "dcf-table…" at bounding box center [417, 194] width 501 height 221
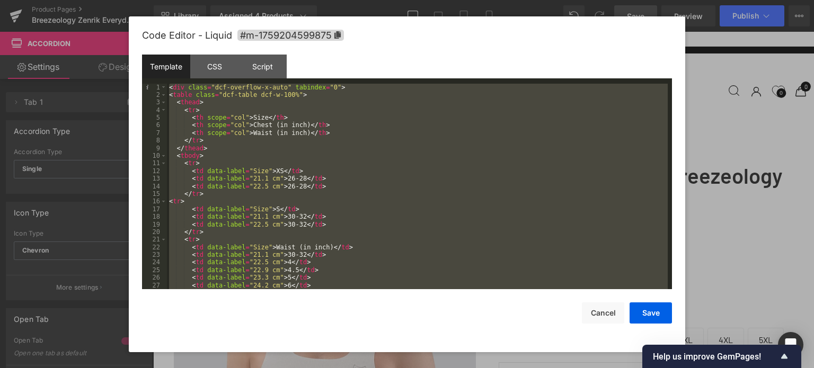
scroll to position [183, 0]
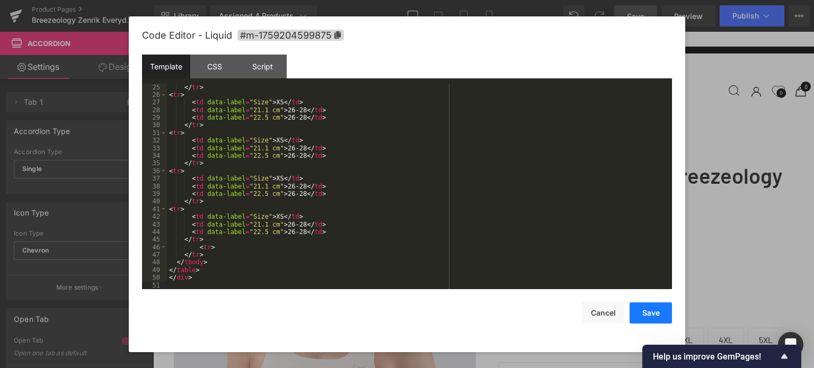
click at [653, 316] on button "Save" at bounding box center [650, 312] width 42 height 21
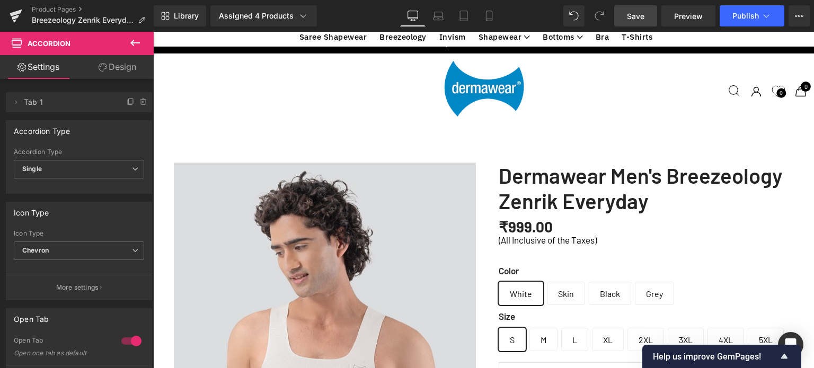
click at [642, 16] on span "Save" at bounding box center [635, 16] width 17 height 11
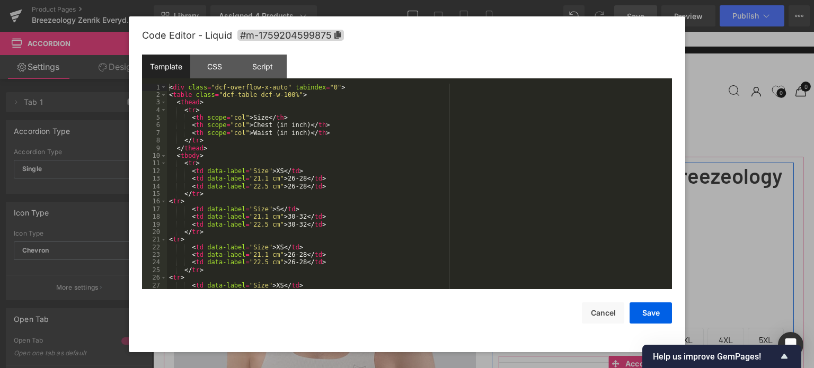
click at [382, 203] on div "< div class = "dcf-overflow-x-auto" tabindex = "0" > < table class = "dcf-table…" at bounding box center [417, 194] width 501 height 221
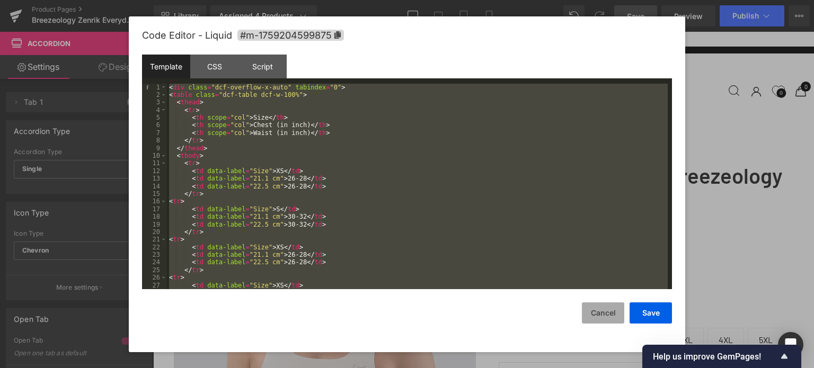
click at [603, 317] on button "Cancel" at bounding box center [603, 312] width 42 height 21
